Goal: Check status: Check status

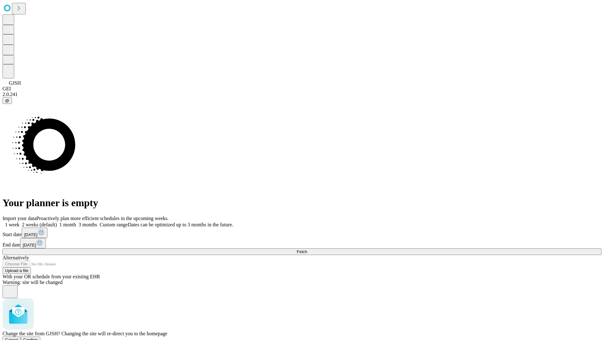
click at [38, 337] on span "Confirm" at bounding box center [30, 339] width 15 height 5
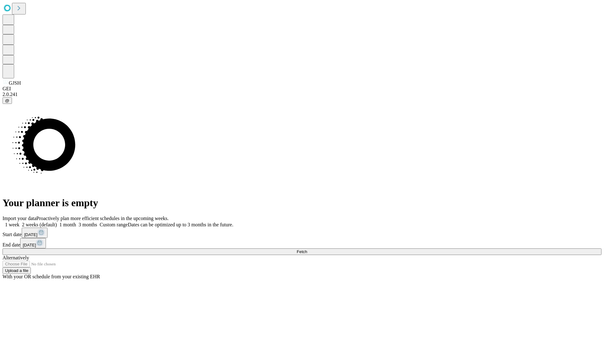
click at [20, 222] on label "1 week" at bounding box center [11, 224] width 17 height 5
click at [307, 249] on span "Fetch" at bounding box center [302, 251] width 10 height 5
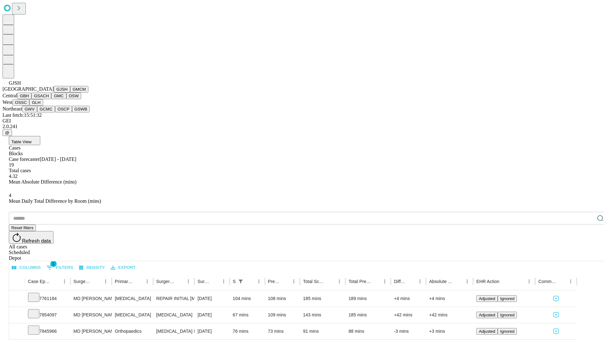
click at [70, 92] on button "GMCM" at bounding box center [79, 89] width 18 height 7
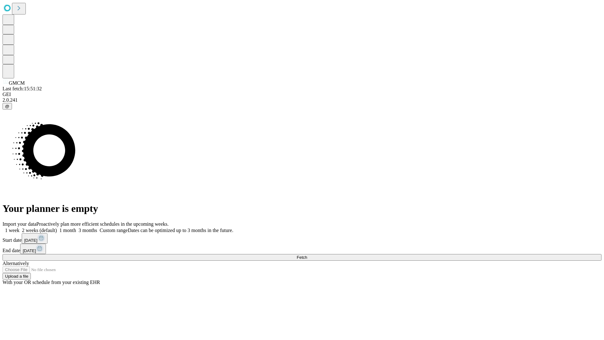
click at [20, 227] on label "1 week" at bounding box center [11, 229] width 17 height 5
click at [307, 255] on span "Fetch" at bounding box center [302, 257] width 10 height 5
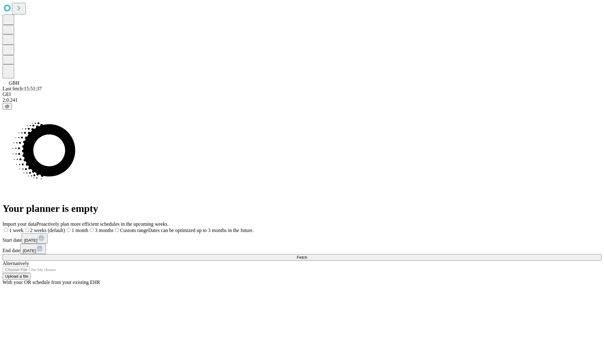
click at [24, 227] on label "1 week" at bounding box center [13, 229] width 21 height 5
click at [307, 255] on span "Fetch" at bounding box center [302, 257] width 10 height 5
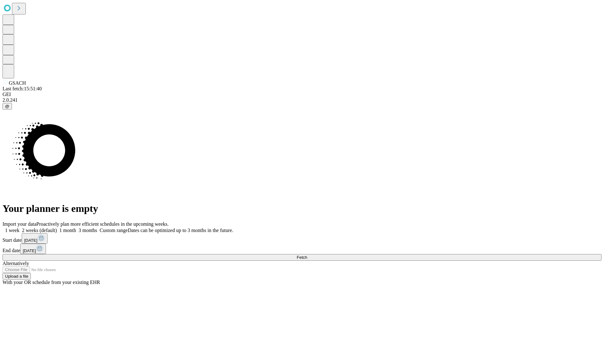
click at [20, 227] on label "1 week" at bounding box center [11, 229] width 17 height 5
click at [307, 255] on span "Fetch" at bounding box center [302, 257] width 10 height 5
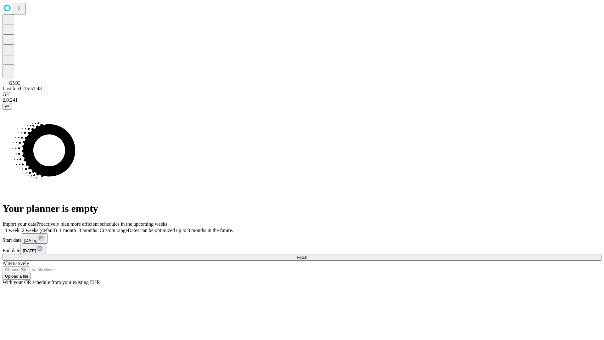
click at [20, 227] on label "1 week" at bounding box center [11, 229] width 17 height 5
click at [307, 255] on span "Fetch" at bounding box center [302, 257] width 10 height 5
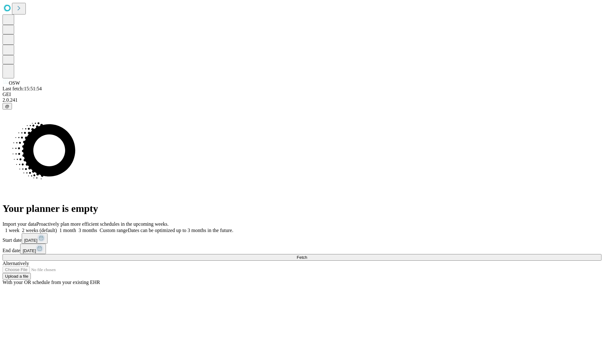
click at [20, 227] on label "1 week" at bounding box center [11, 229] width 17 height 5
click at [307, 255] on span "Fetch" at bounding box center [302, 257] width 10 height 5
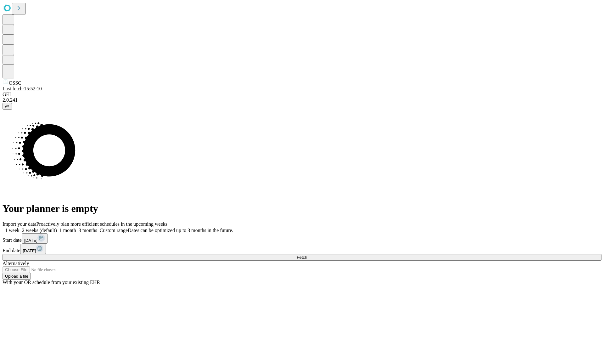
click at [20, 227] on label "1 week" at bounding box center [11, 229] width 17 height 5
click at [307, 255] on span "Fetch" at bounding box center [302, 257] width 10 height 5
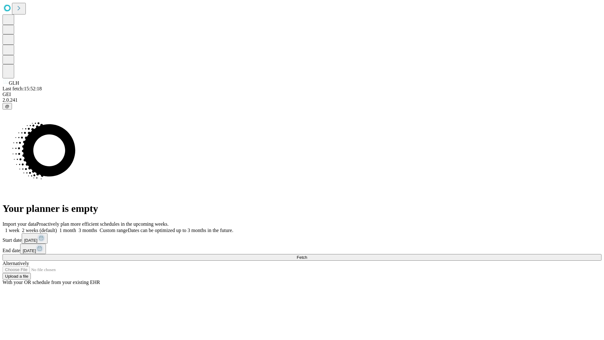
click at [20, 227] on label "1 week" at bounding box center [11, 229] width 17 height 5
click at [307, 255] on span "Fetch" at bounding box center [302, 257] width 10 height 5
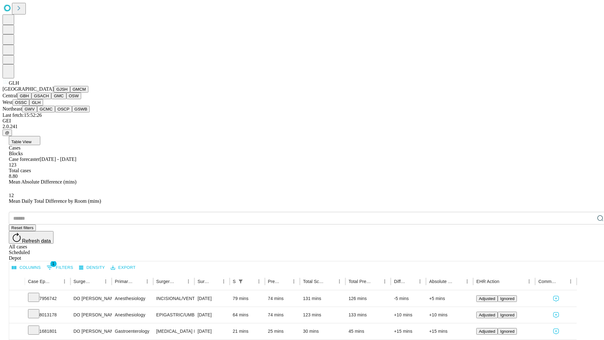
click at [37, 112] on button "GWV" at bounding box center [29, 109] width 15 height 7
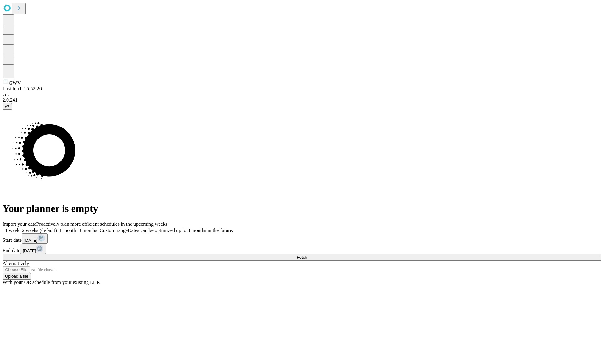
click at [20, 227] on label "1 week" at bounding box center [11, 229] width 17 height 5
click at [307, 255] on span "Fetch" at bounding box center [302, 257] width 10 height 5
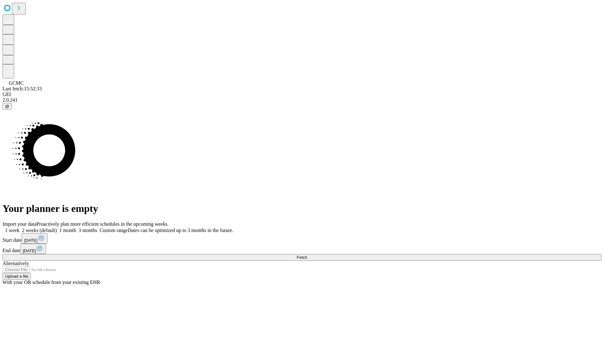
click at [20, 227] on label "1 week" at bounding box center [11, 229] width 17 height 5
click at [307, 255] on span "Fetch" at bounding box center [302, 257] width 10 height 5
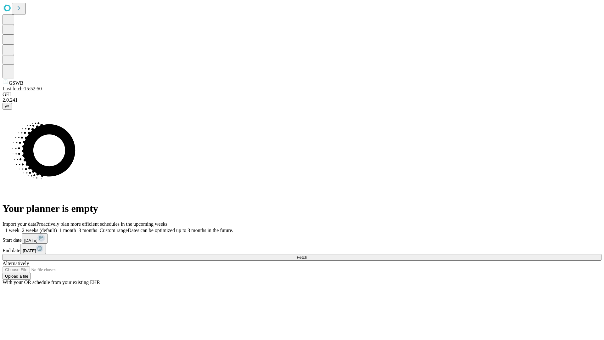
click at [20, 227] on label "1 week" at bounding box center [11, 229] width 17 height 5
click at [307, 255] on span "Fetch" at bounding box center [302, 257] width 10 height 5
